Goal: Task Accomplishment & Management: Use online tool/utility

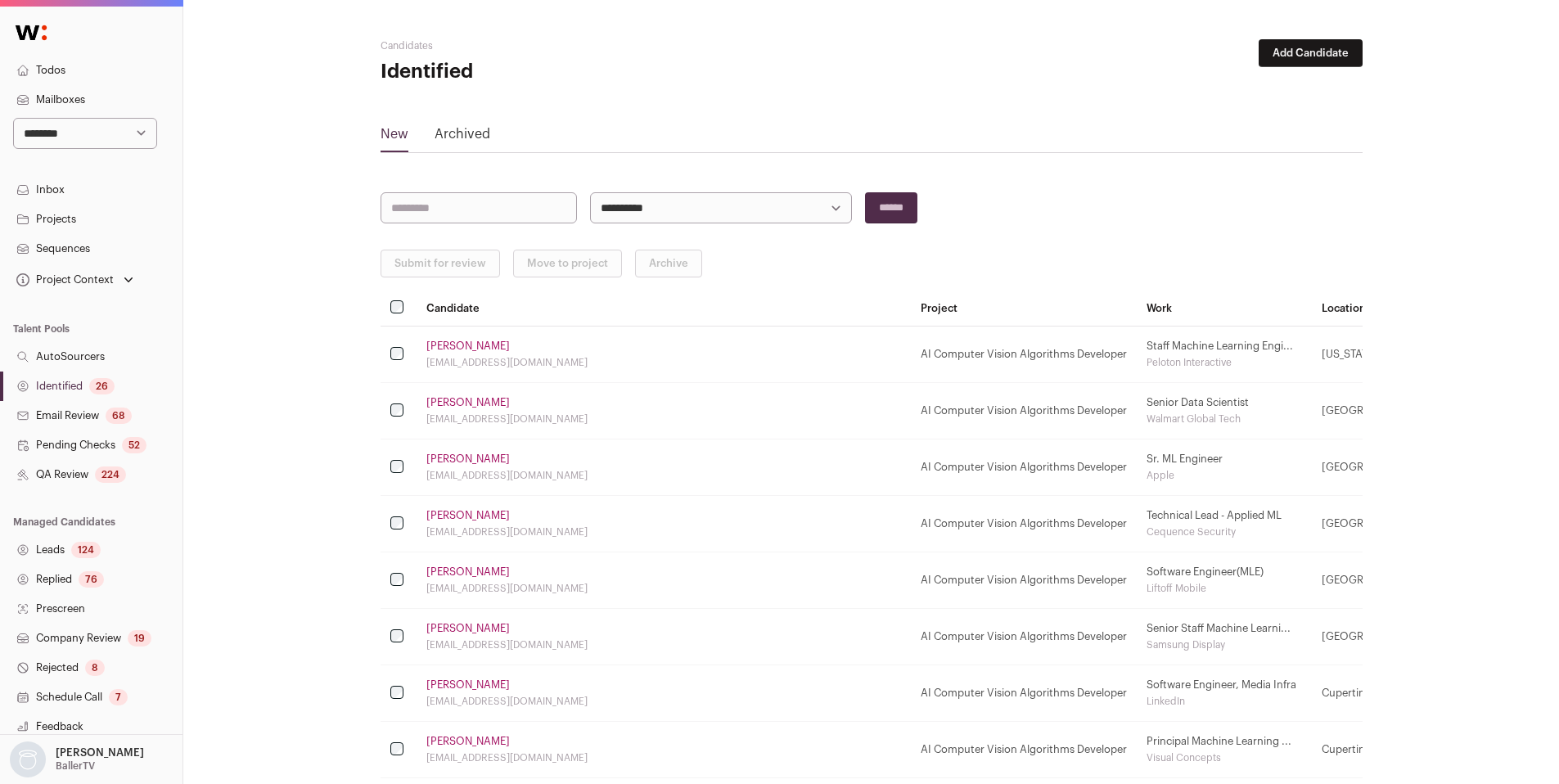
select select "**"
click at [13, 118] on select "**********" at bounding box center [84, 133] width 144 height 31
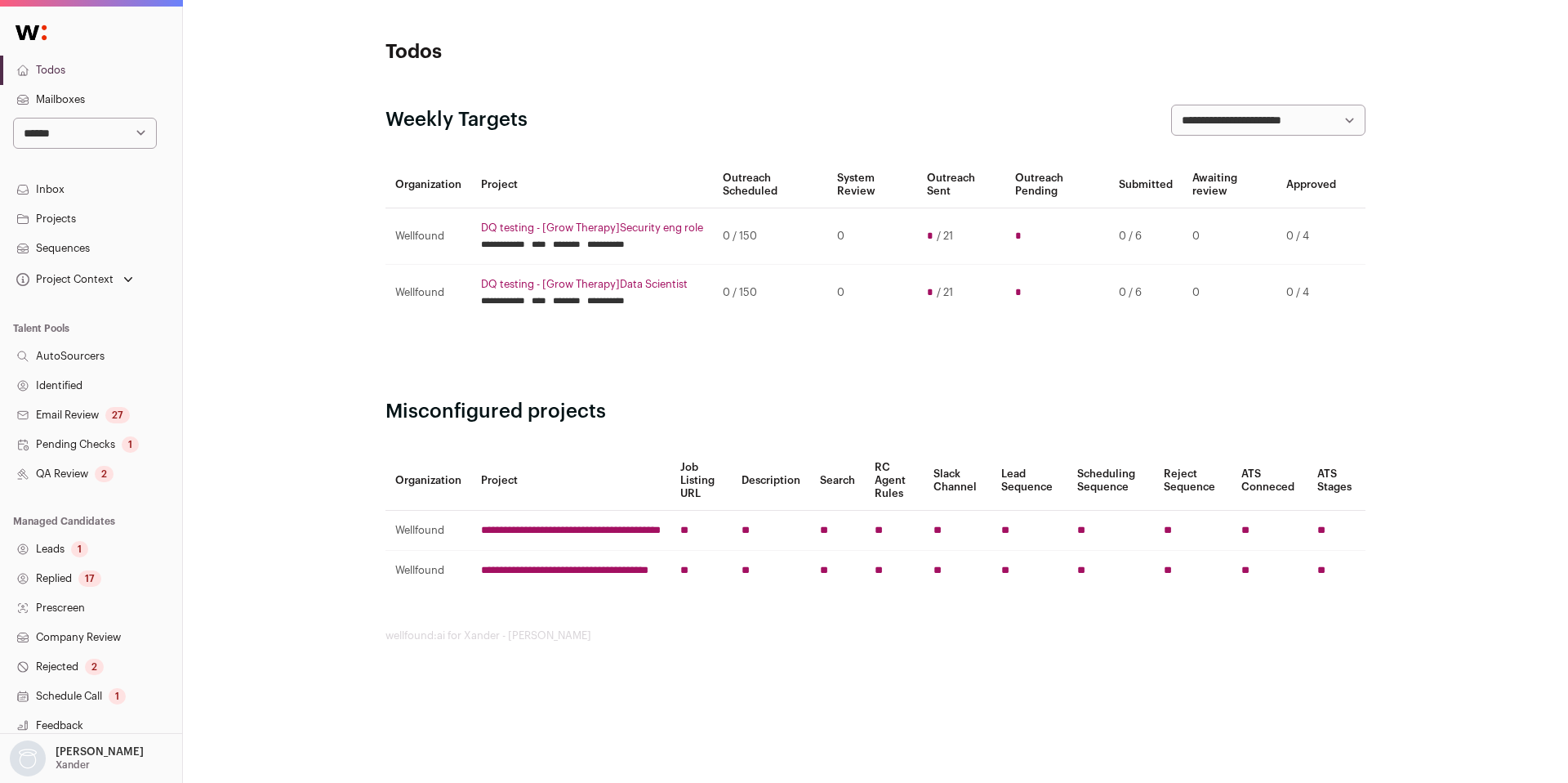
click at [99, 475] on div "2" at bounding box center [104, 473] width 19 height 16
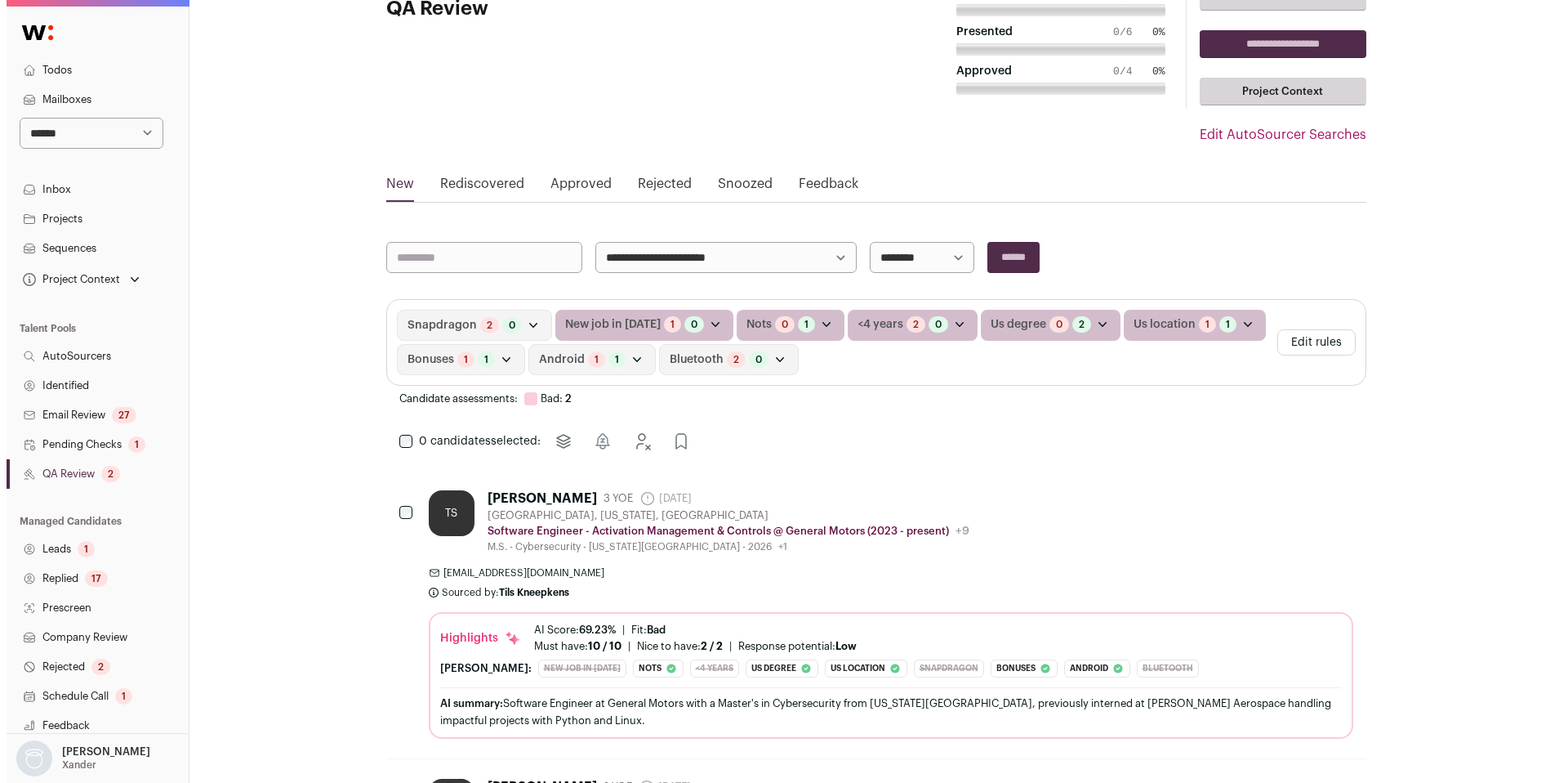
scroll to position [69, 0]
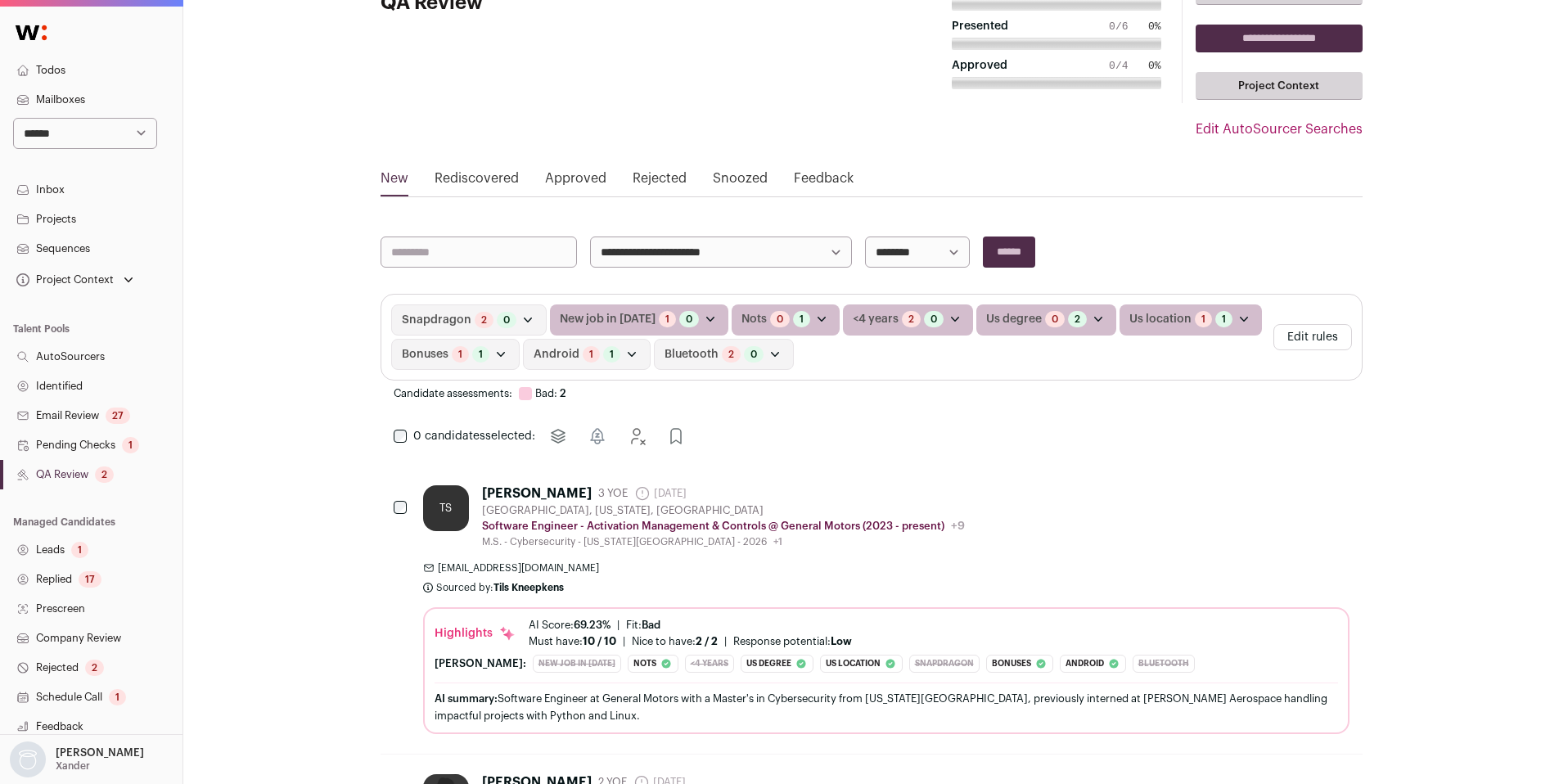
click at [1305, 337] on button "Edit rules" at bounding box center [1313, 337] width 78 height 26
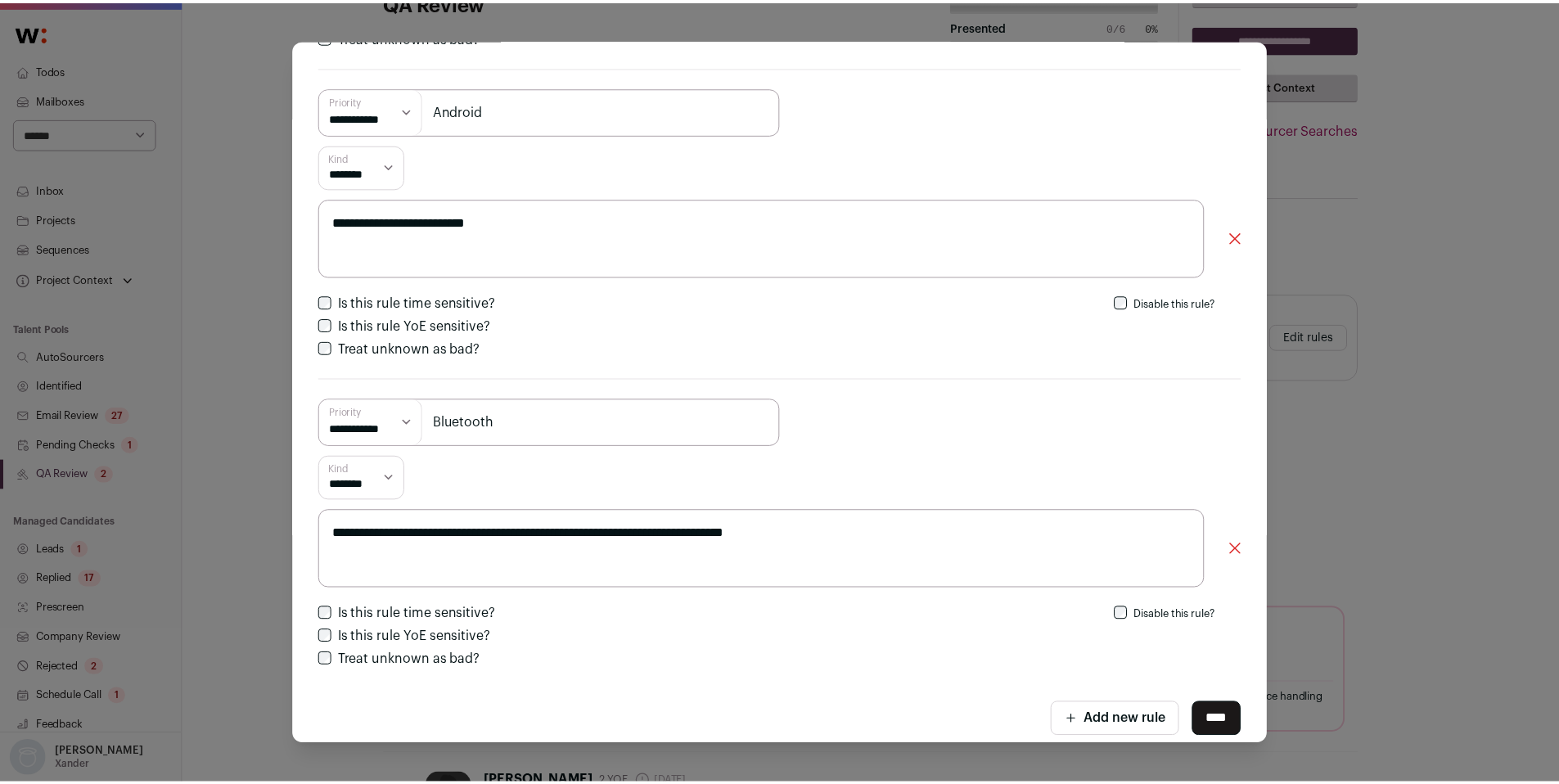
scroll to position [2245, 0]
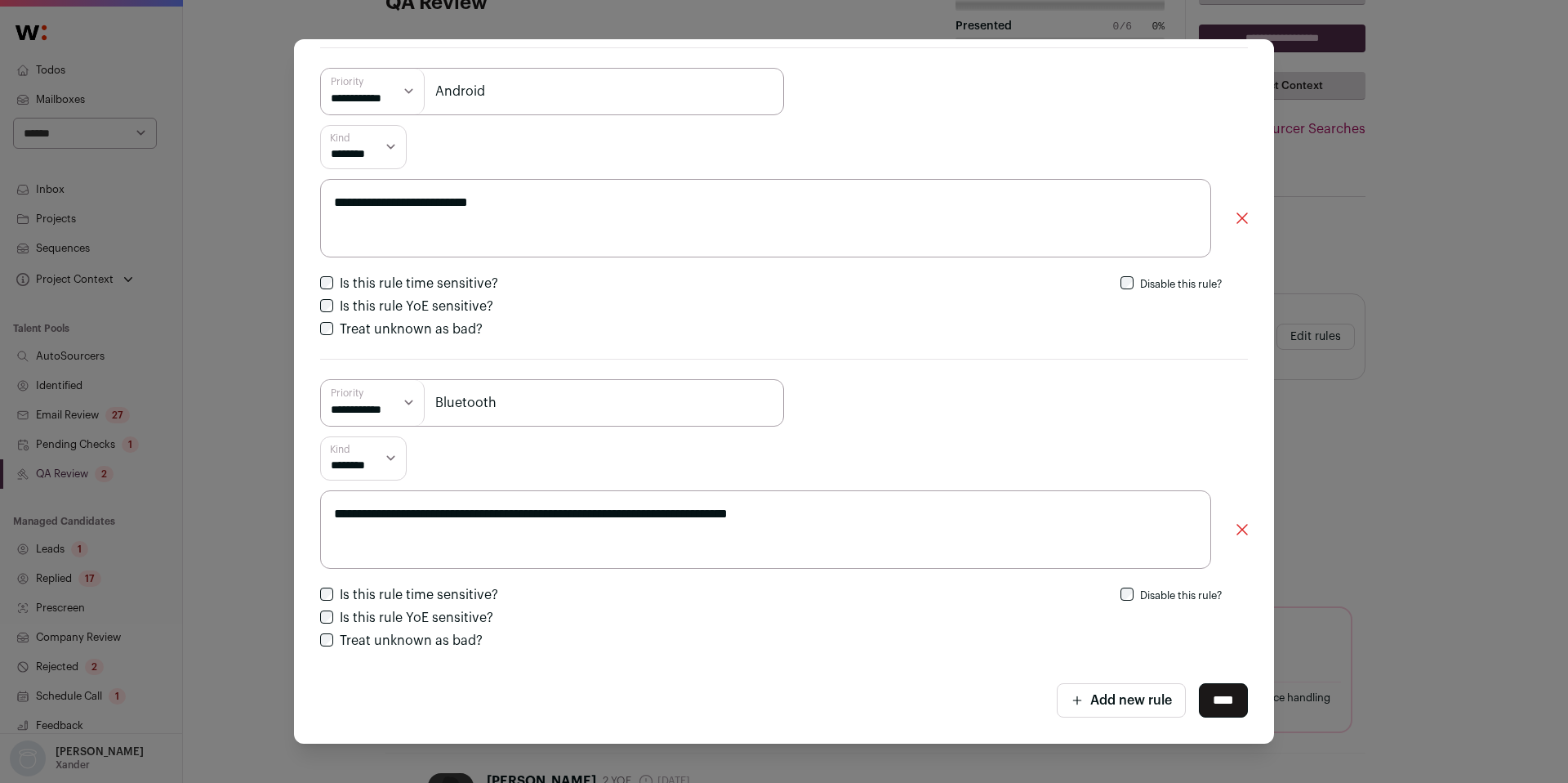
click at [1469, 380] on div "**********" at bounding box center [784, 392] width 1568 height 783
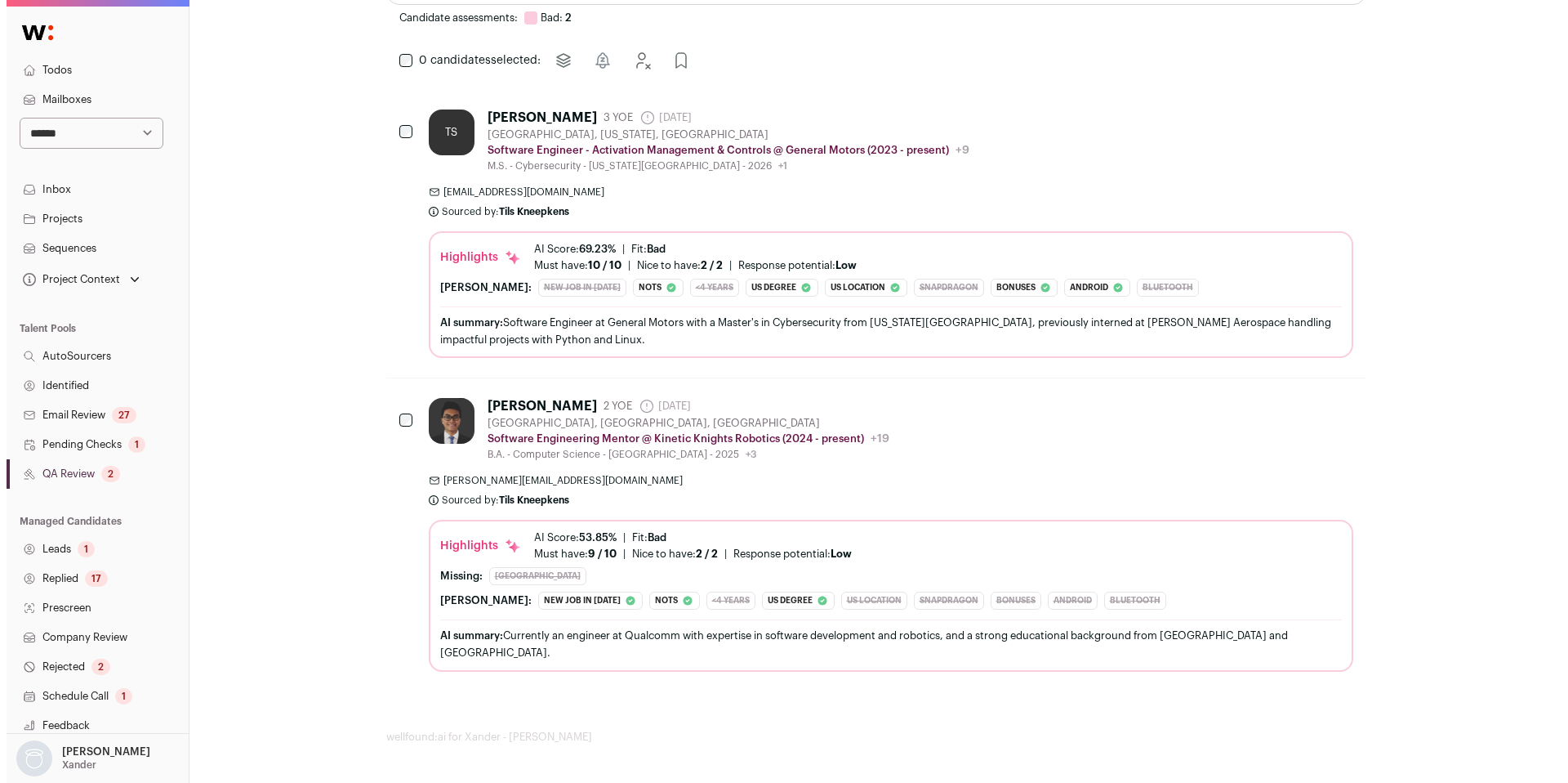
scroll to position [0, 0]
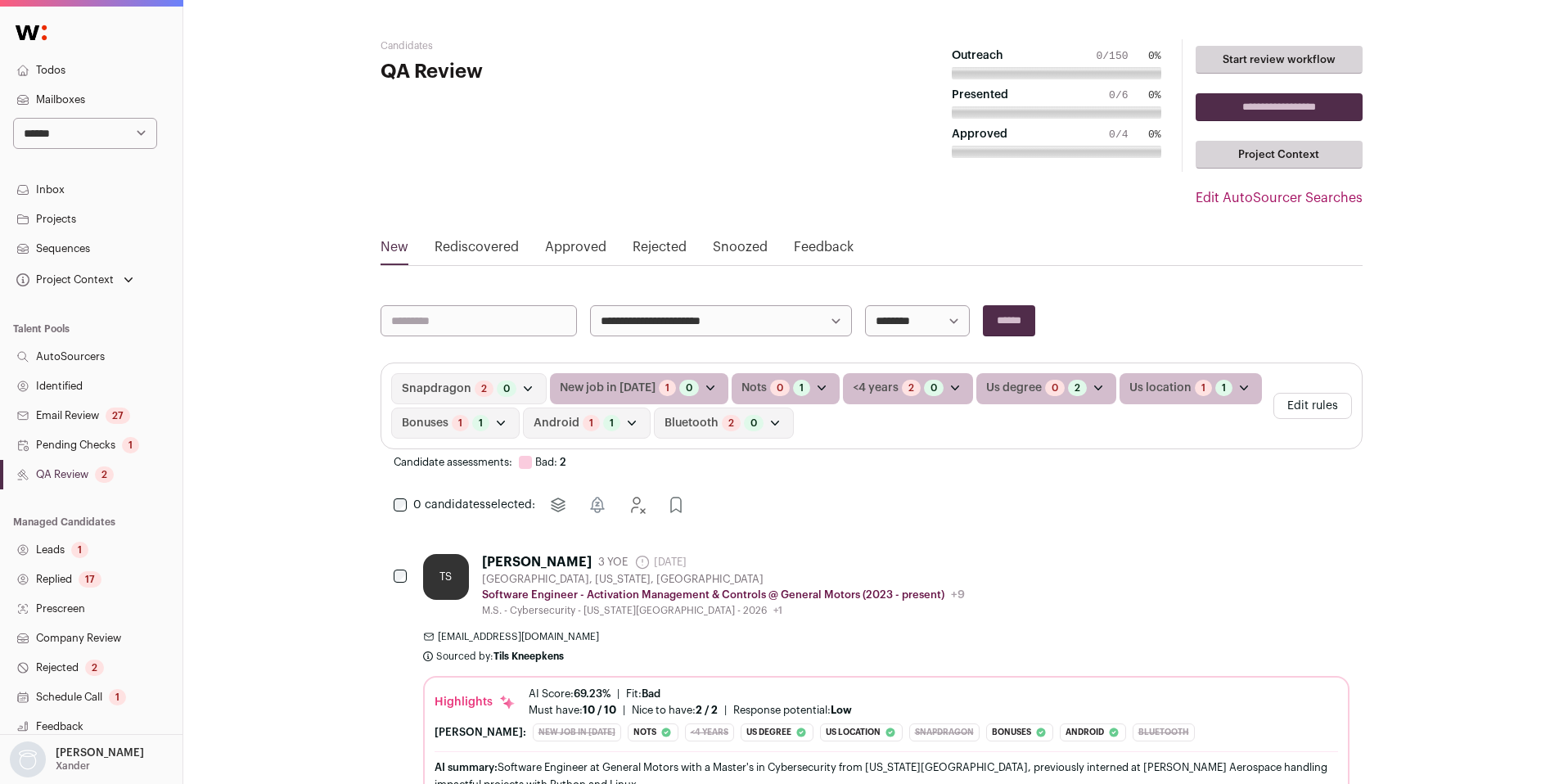
click at [1025, 623] on div "TS [PERSON_NAME] 3 YOE [DATE] Admin only. The last time the profile was scraped…" at bounding box center [886, 678] width 927 height 249
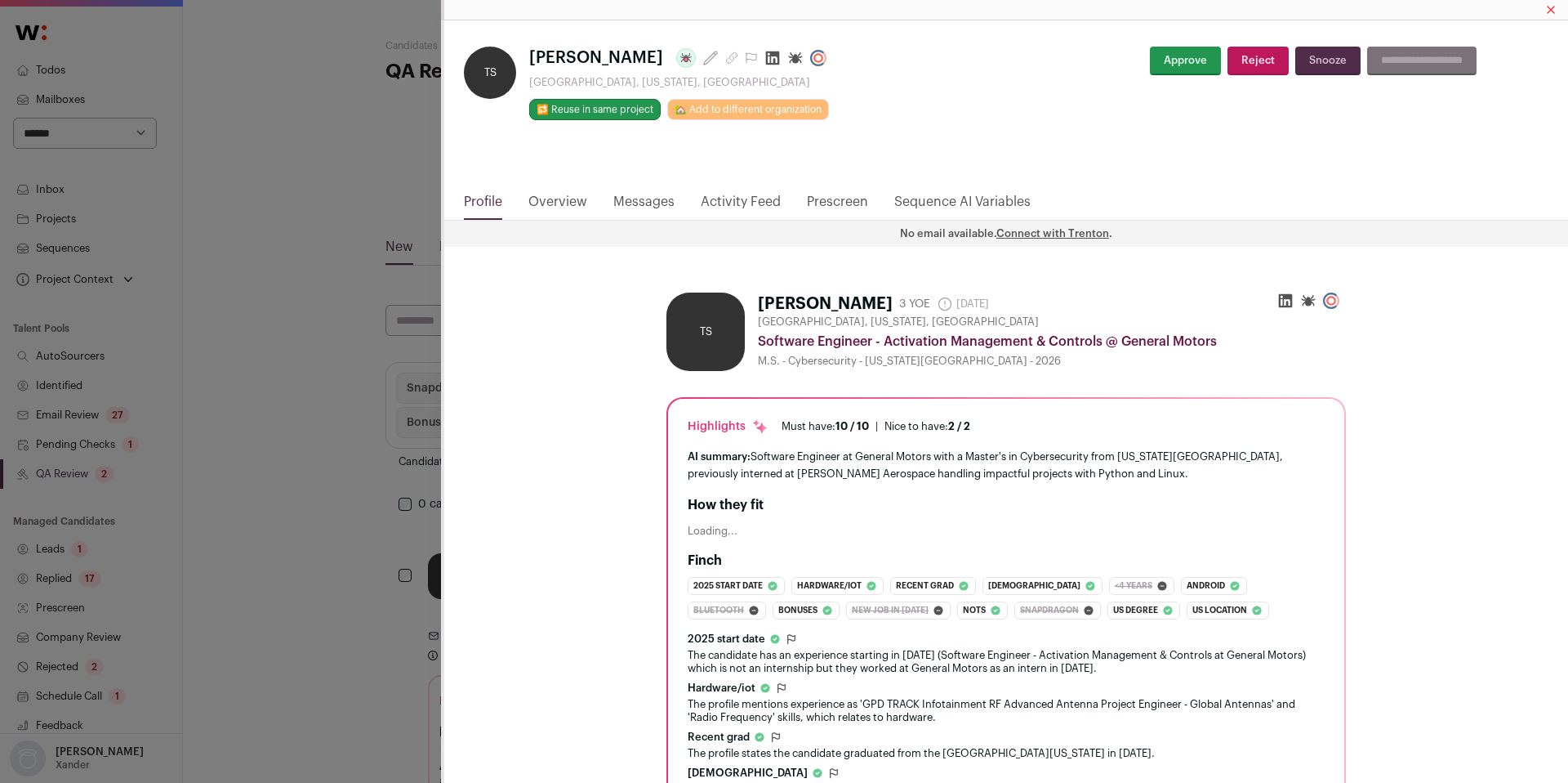
click at [732, 203] on html "**********" at bounding box center [784, 613] width 1568 height 1226
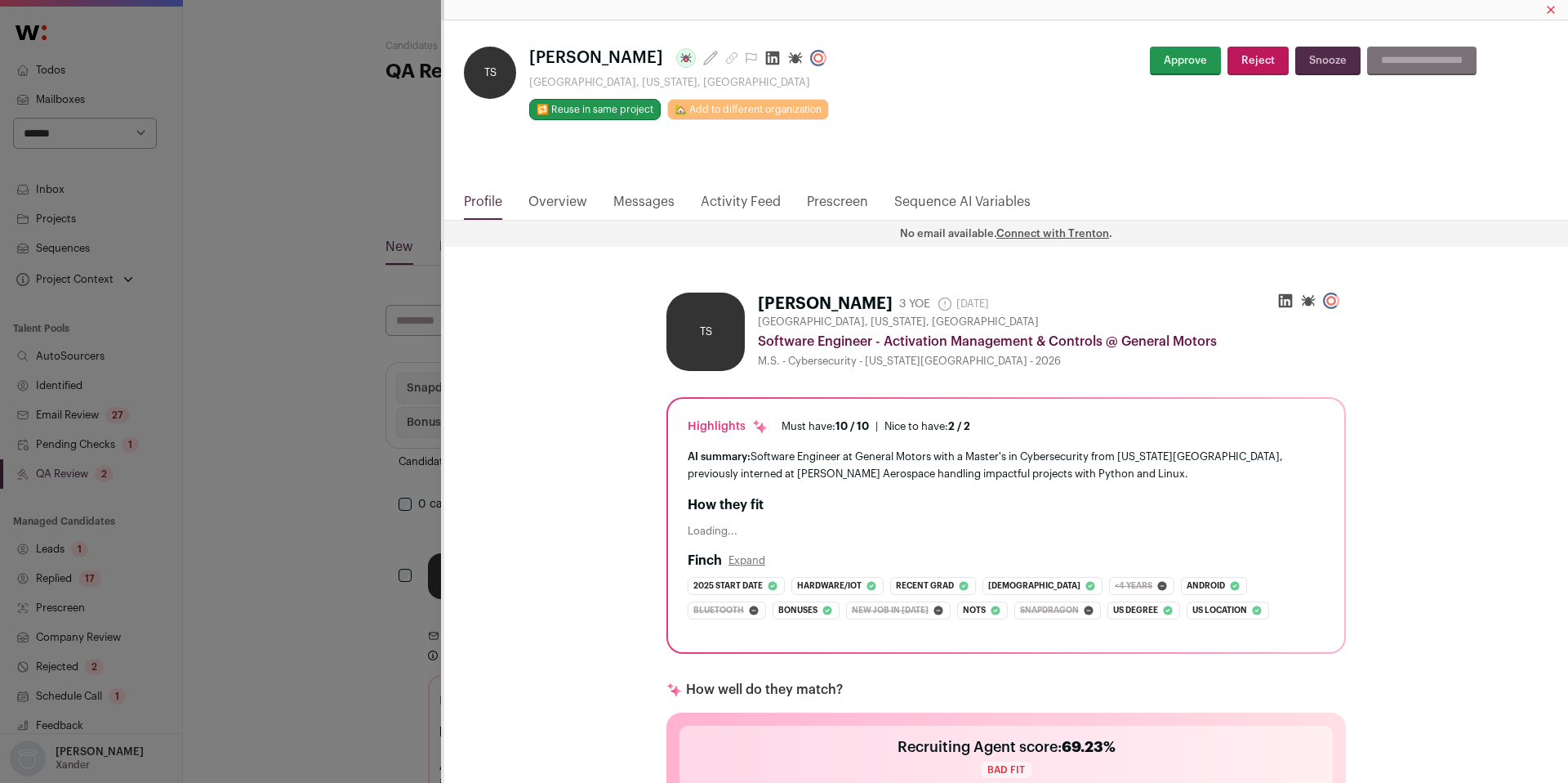
click at [740, 201] on link "Activity Feed" at bounding box center [741, 206] width 80 height 28
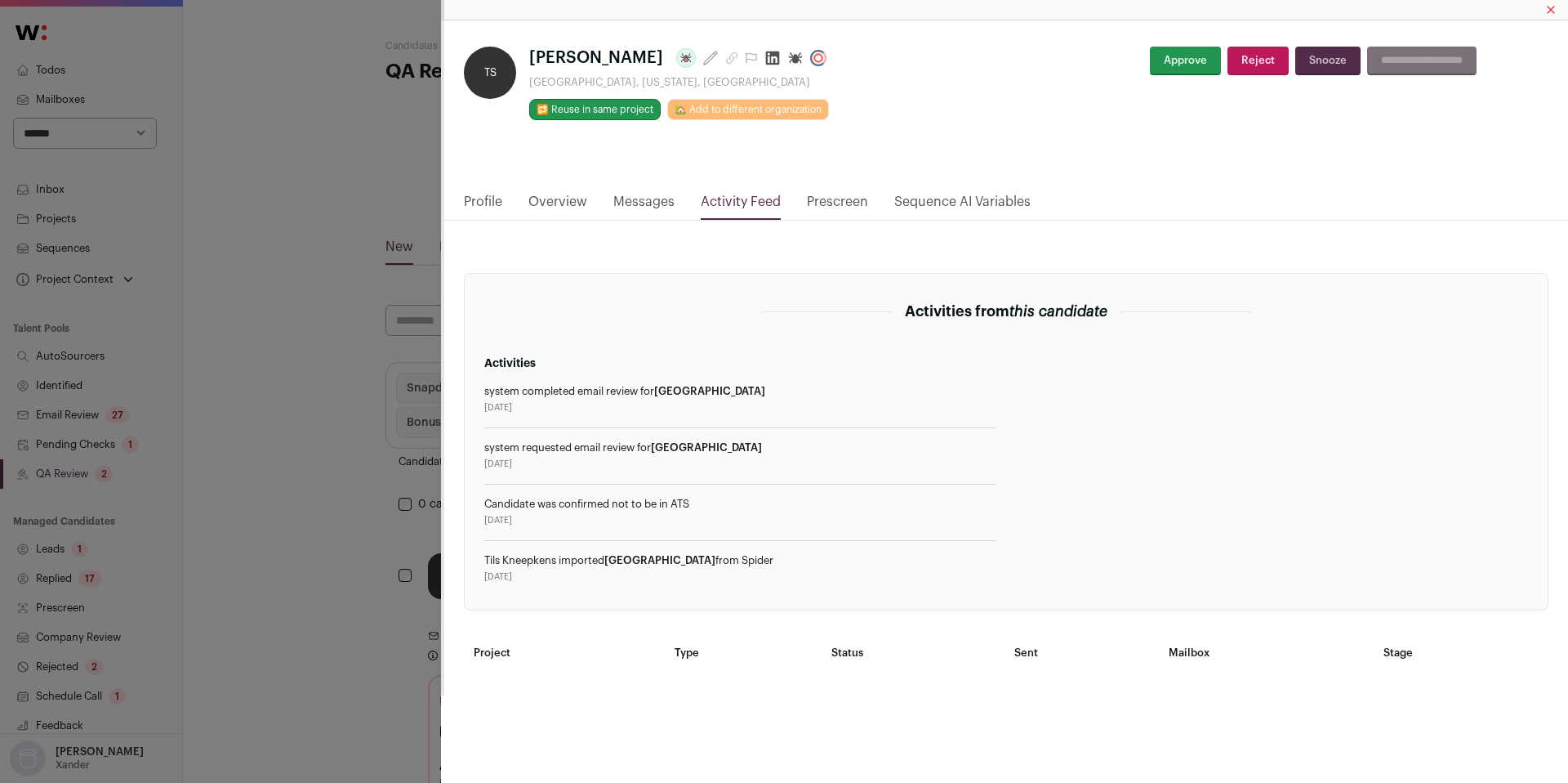
click at [306, 434] on div "TS [PERSON_NAME] Last update: [DATE] [GEOGRAPHIC_DATA], [US_STATE], [GEOGRAPHIC…" at bounding box center [784, 392] width 1568 height 783
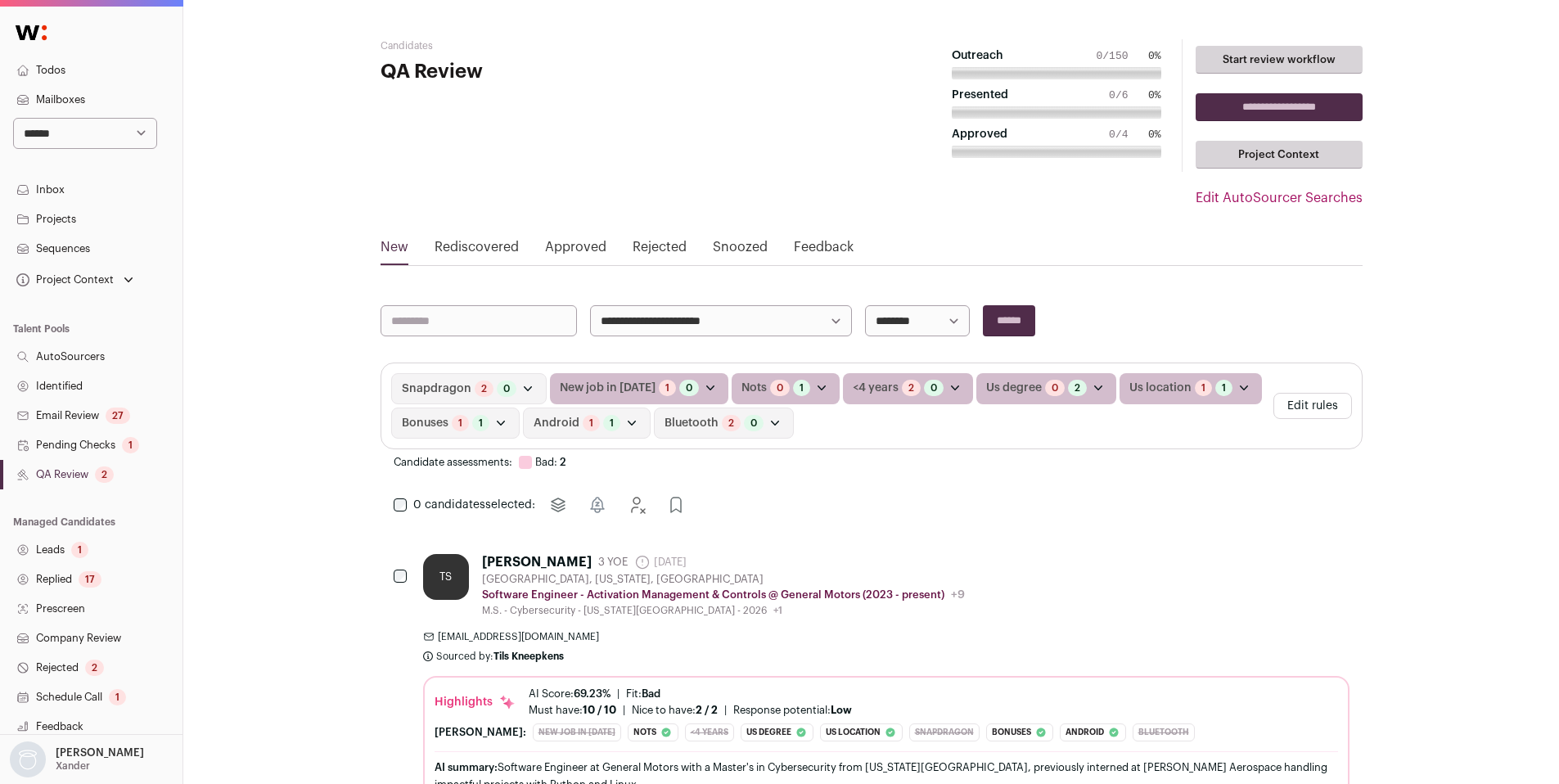
click at [956, 621] on div "TS [PERSON_NAME] 3 YOE [DATE] Admin only. The last time the profile was scraped…" at bounding box center [886, 678] width 927 height 249
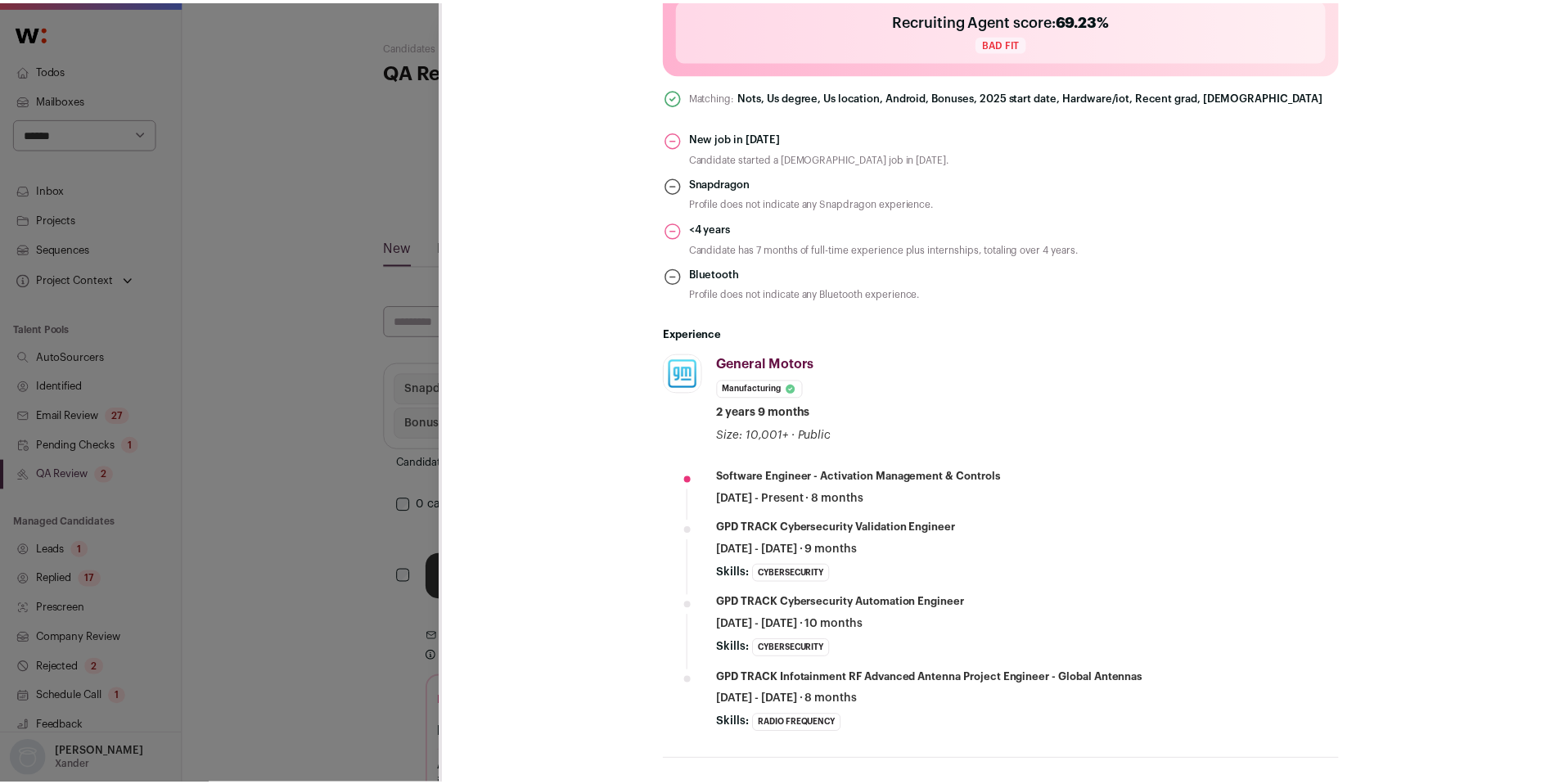
scroll to position [741, 0]
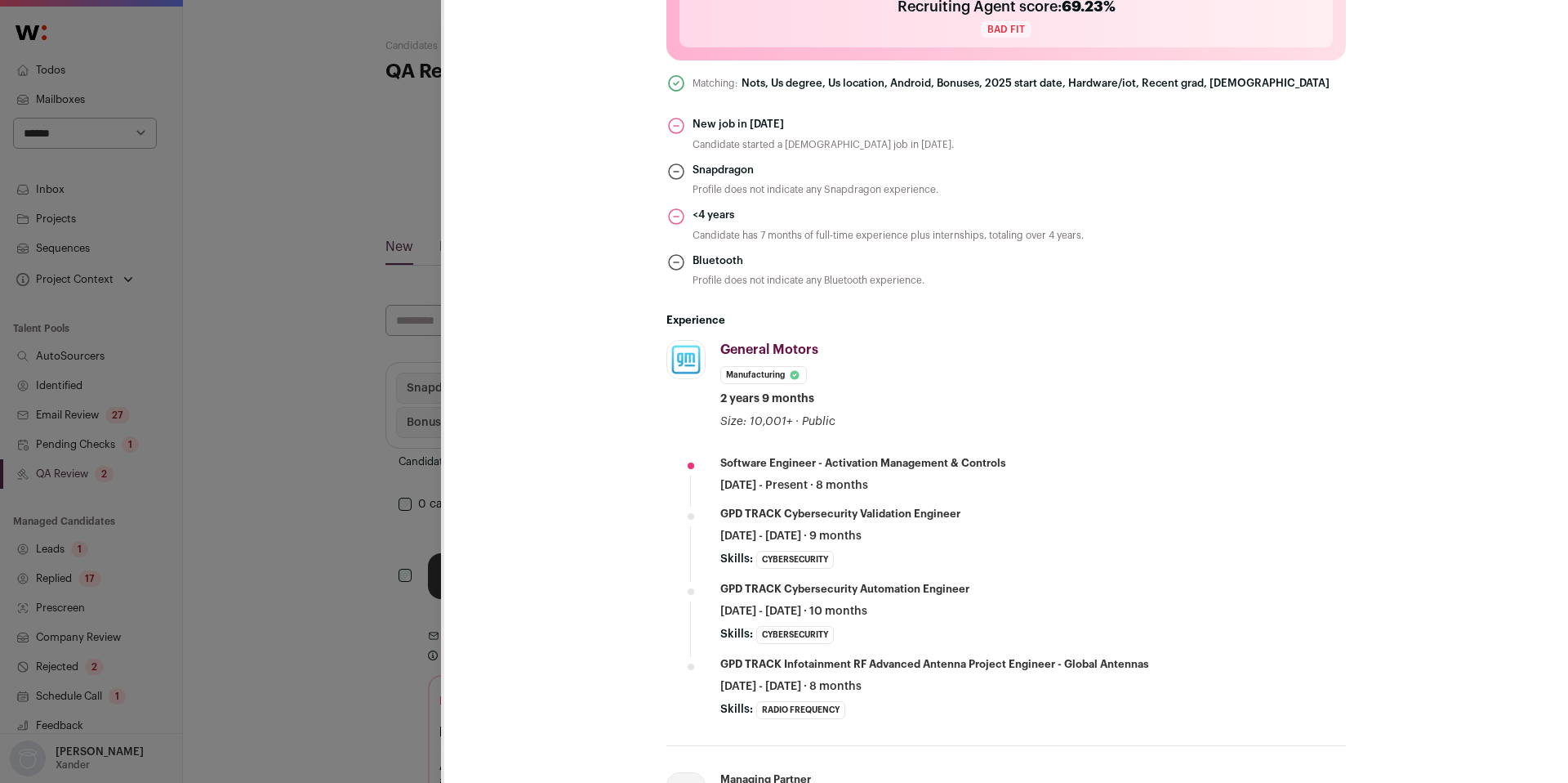
click at [371, 556] on div "TS [PERSON_NAME] Last update: [DATE] [GEOGRAPHIC_DATA], [US_STATE], [GEOGRAPHIC…" at bounding box center [784, 392] width 1568 height 783
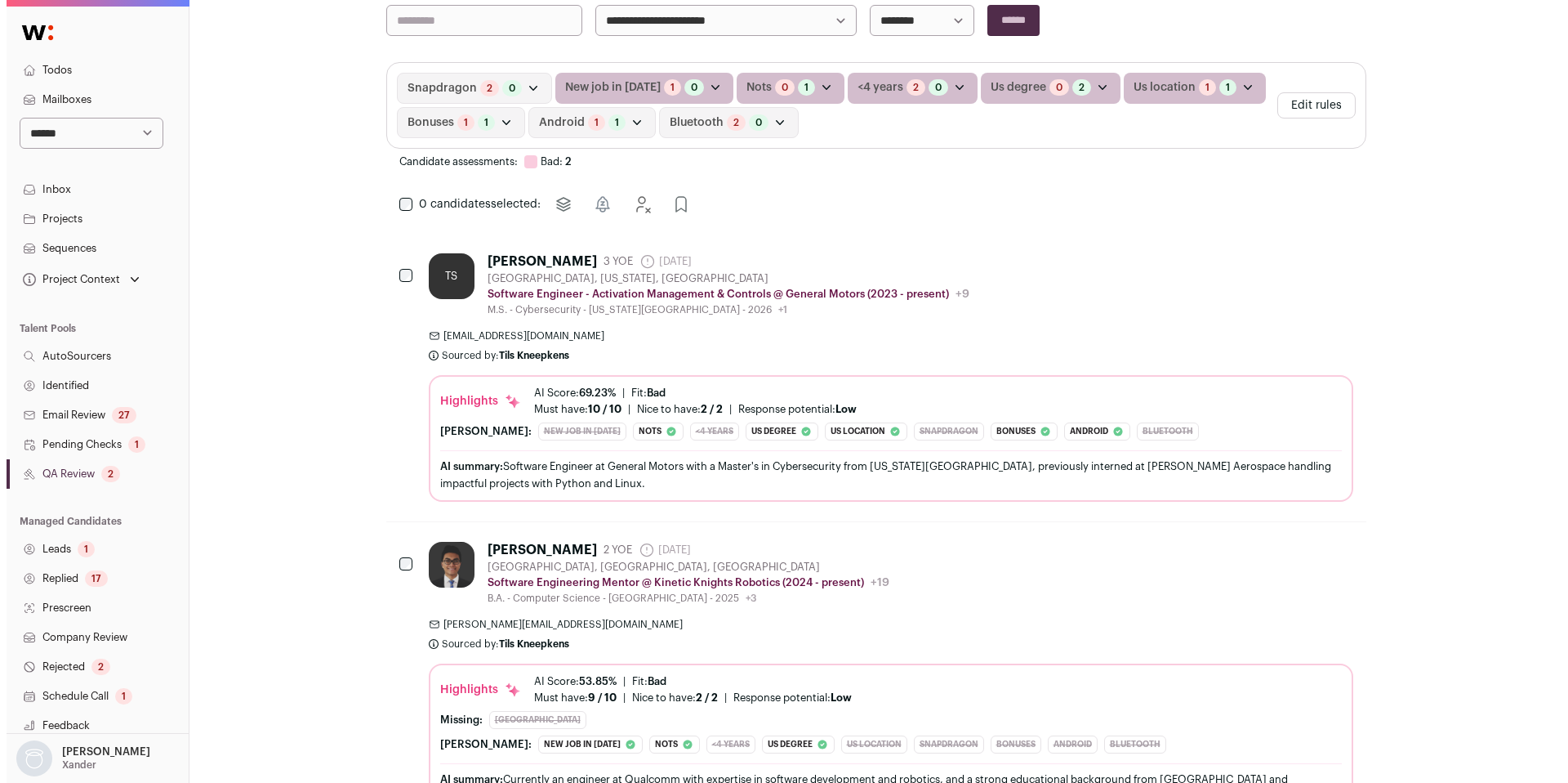
scroll to position [305, 0]
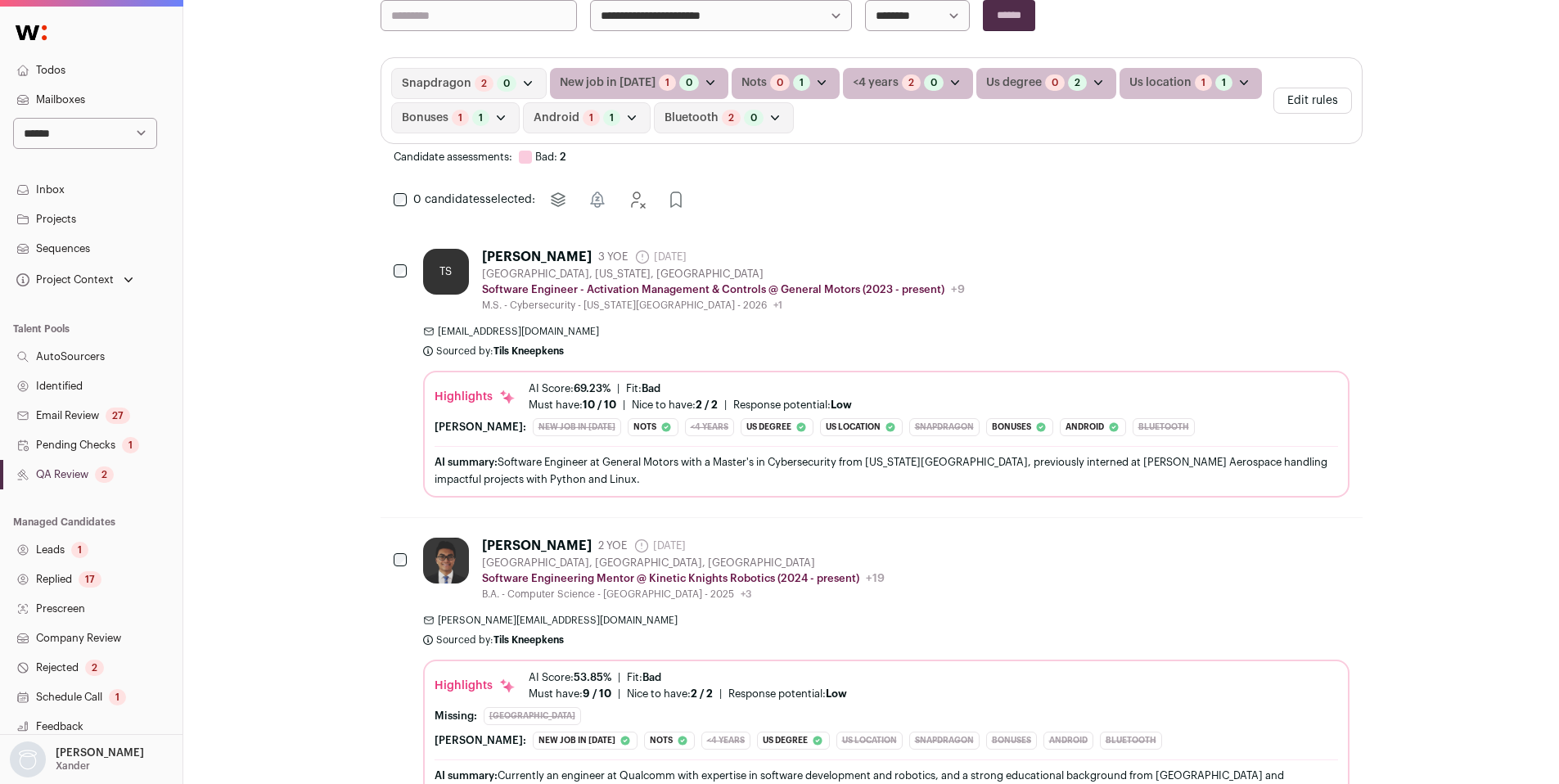
click at [1040, 595] on div "[PERSON_NAME] 2 YOE [DATE] Admin only. The last time the profile was scraped. […" at bounding box center [886, 569] width 927 height 63
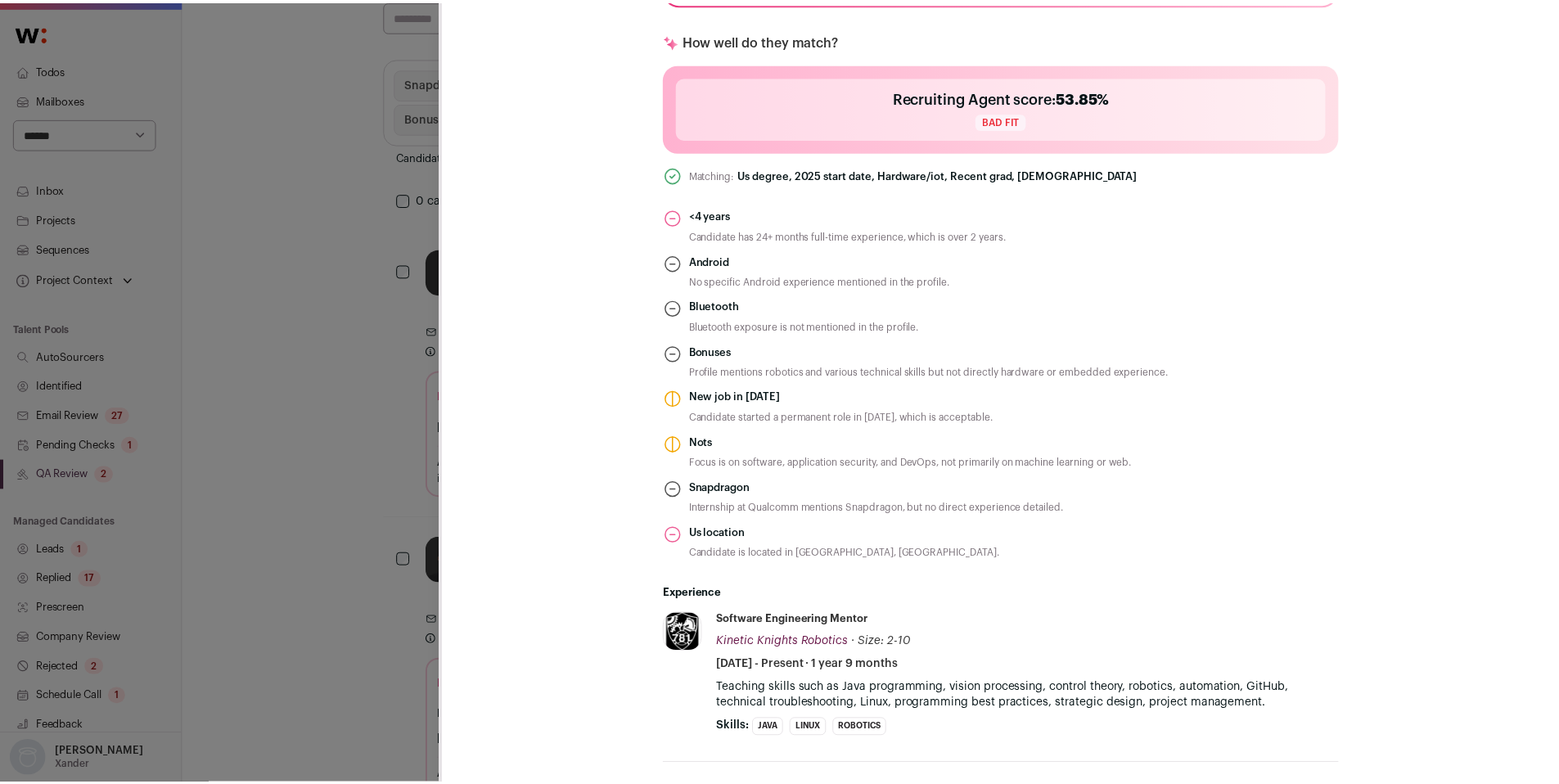
scroll to position [740, 0]
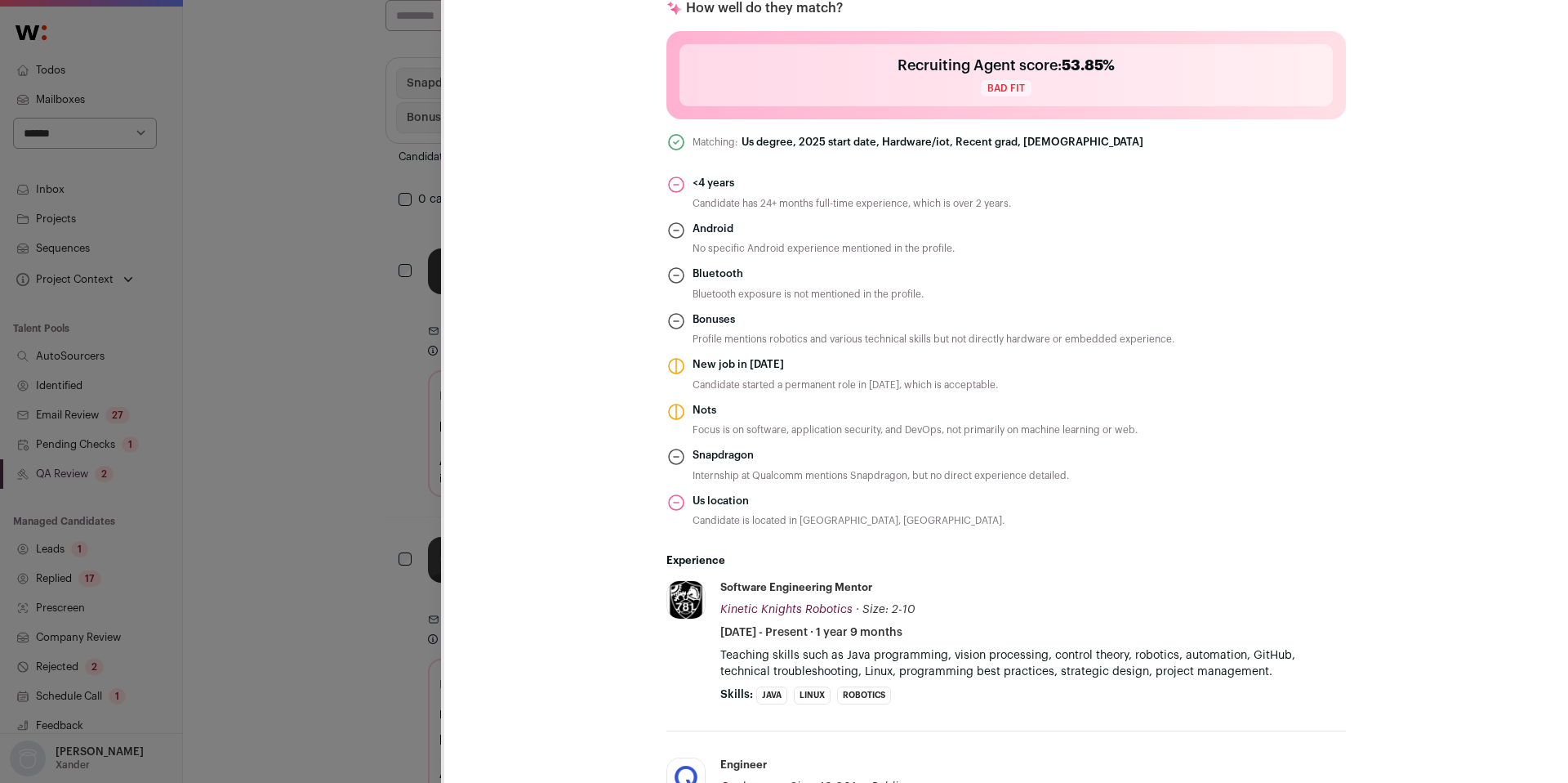
click at [105, 346] on div "[PERSON_NAME] Last update: [DATE] [GEOGRAPHIC_DATA], [GEOGRAPHIC_DATA], [GEOGRA…" at bounding box center [784, 392] width 1568 height 783
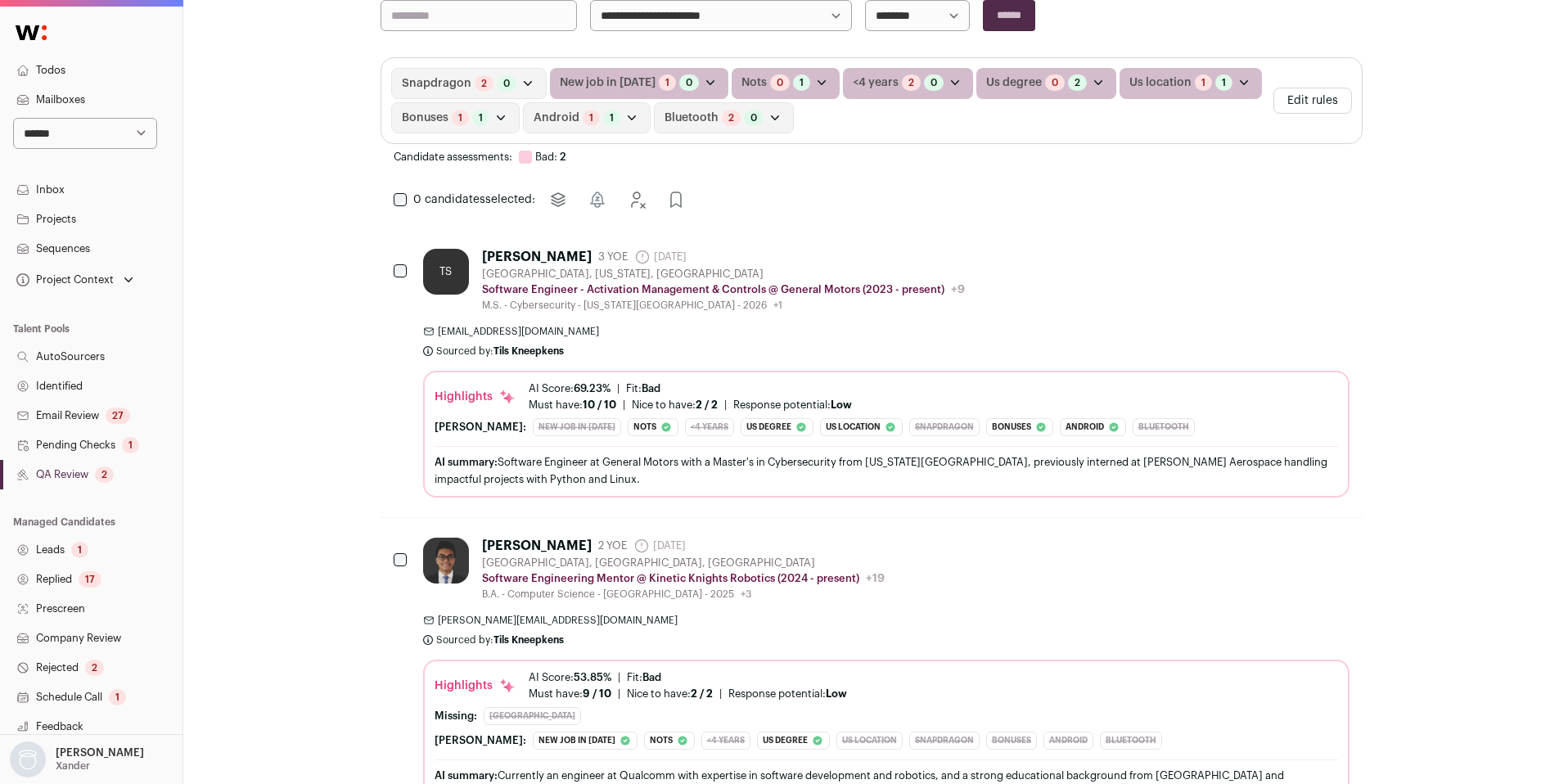
click at [88, 382] on link "Identified" at bounding box center [91, 386] width 182 height 30
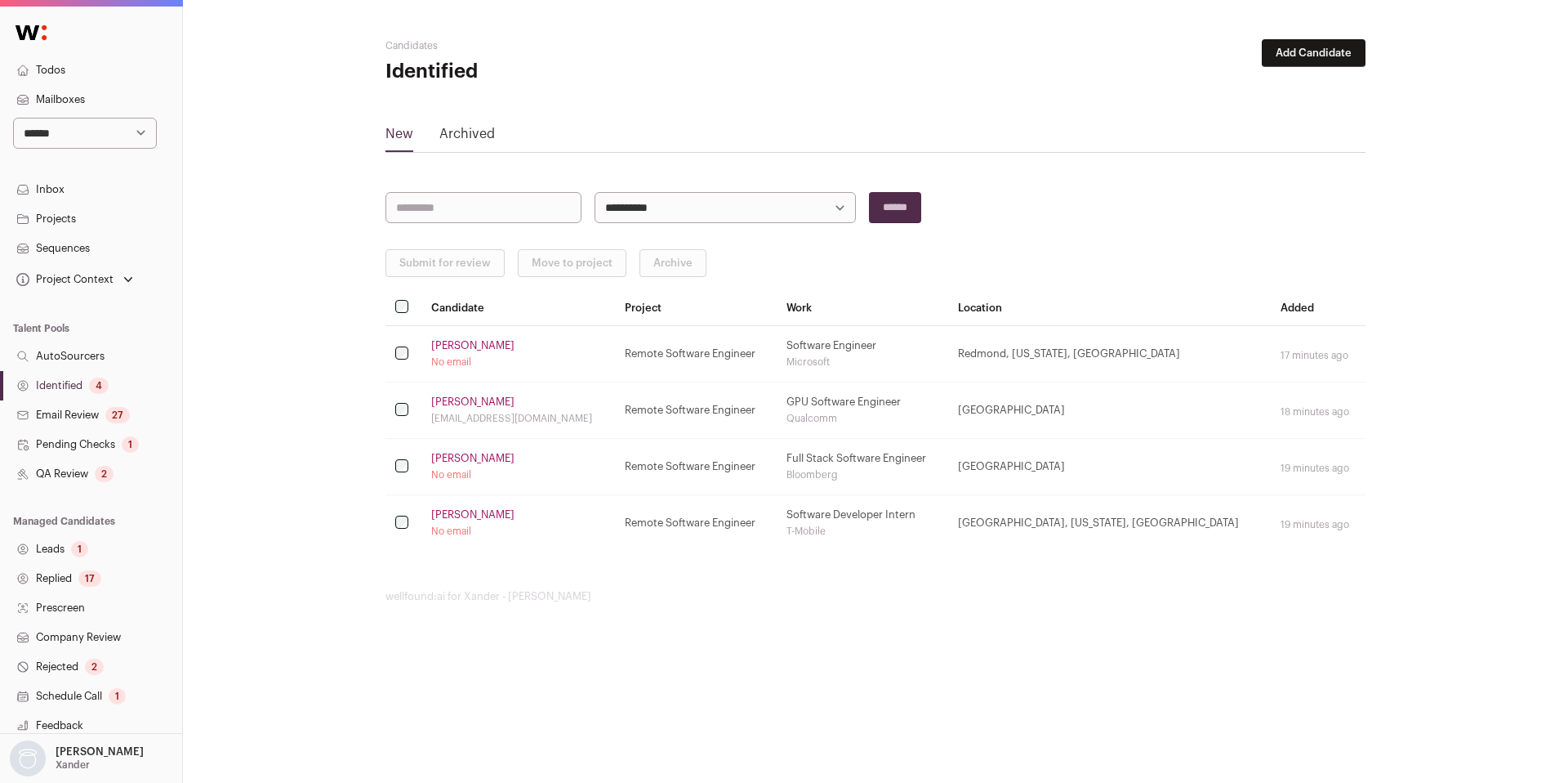
click at [89, 381] on link "Identified 4" at bounding box center [91, 386] width 182 height 30
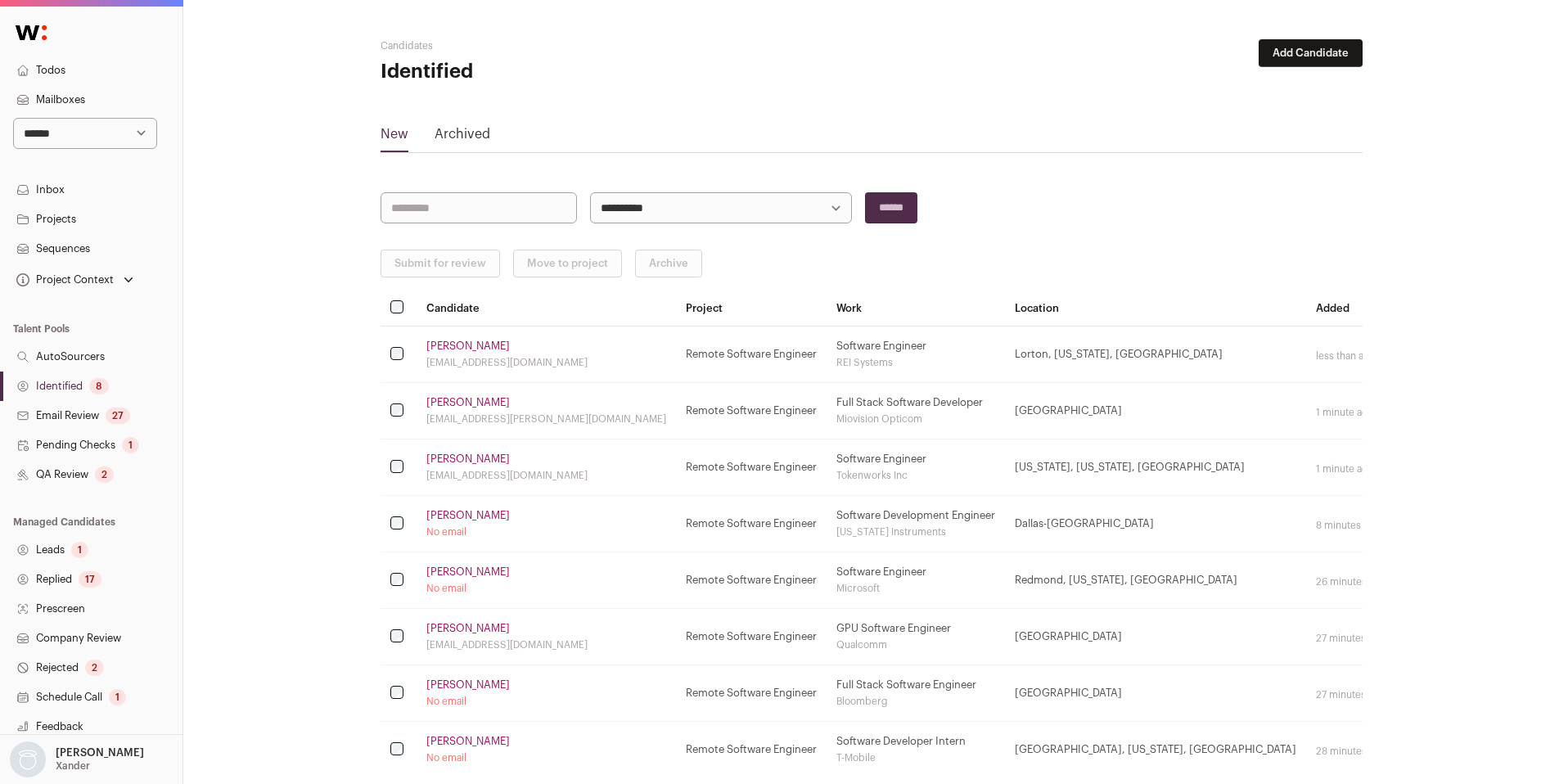
click at [80, 378] on link "Identified 8" at bounding box center [91, 386] width 182 height 30
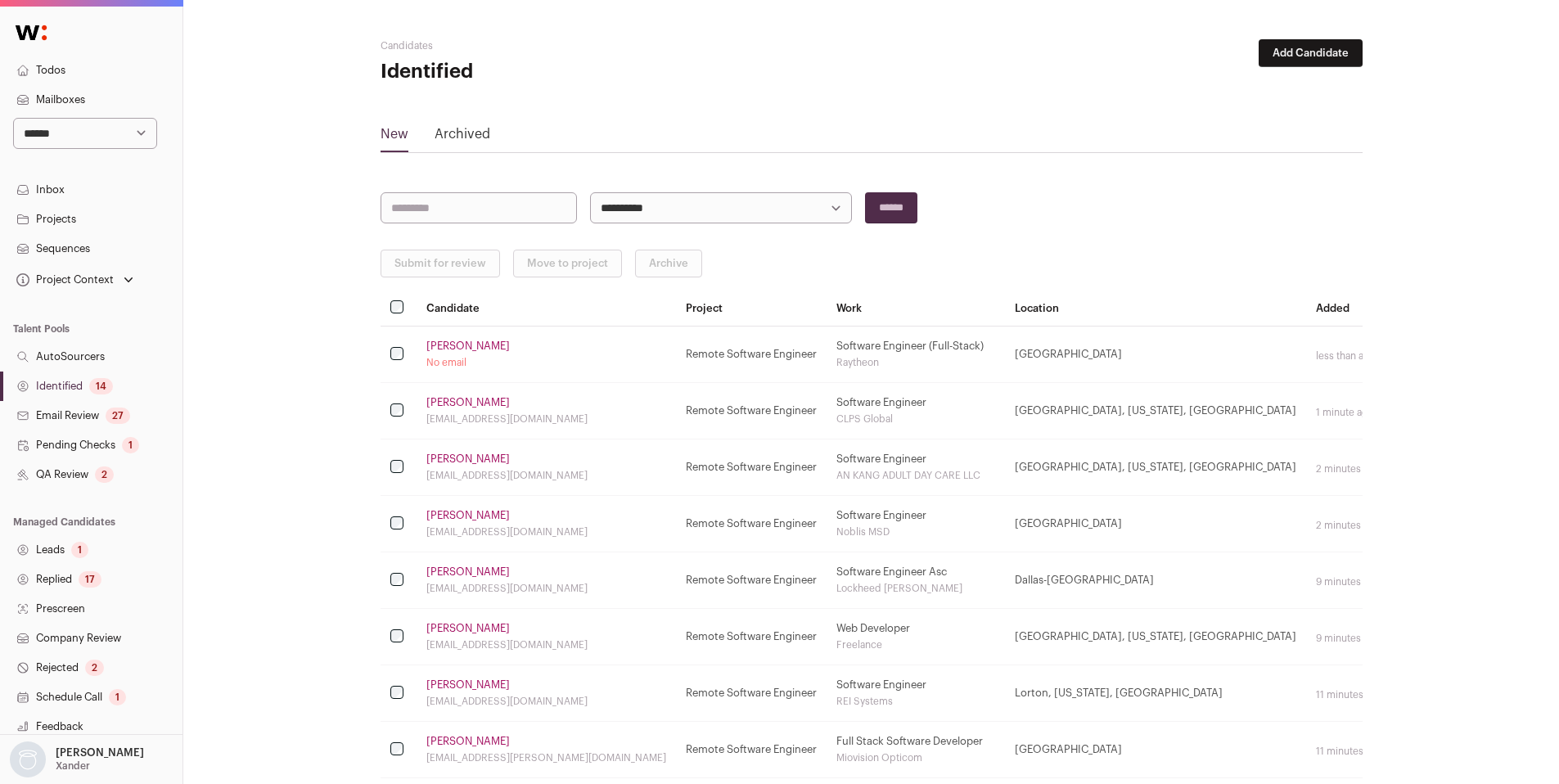
click at [70, 389] on link "Identified 14" at bounding box center [91, 386] width 182 height 30
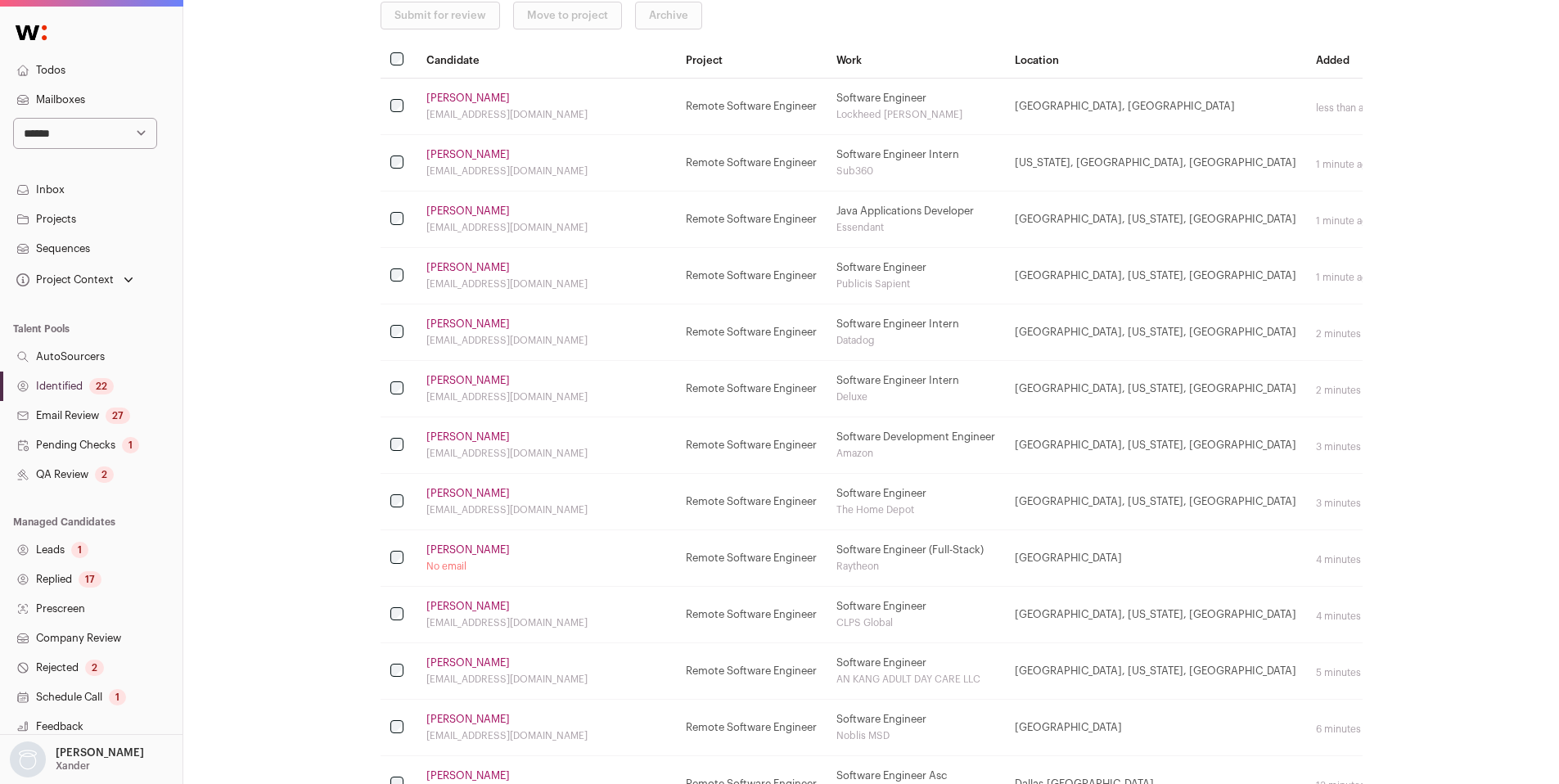
scroll to position [875, 0]
